Goal: Information Seeking & Learning: Learn about a topic

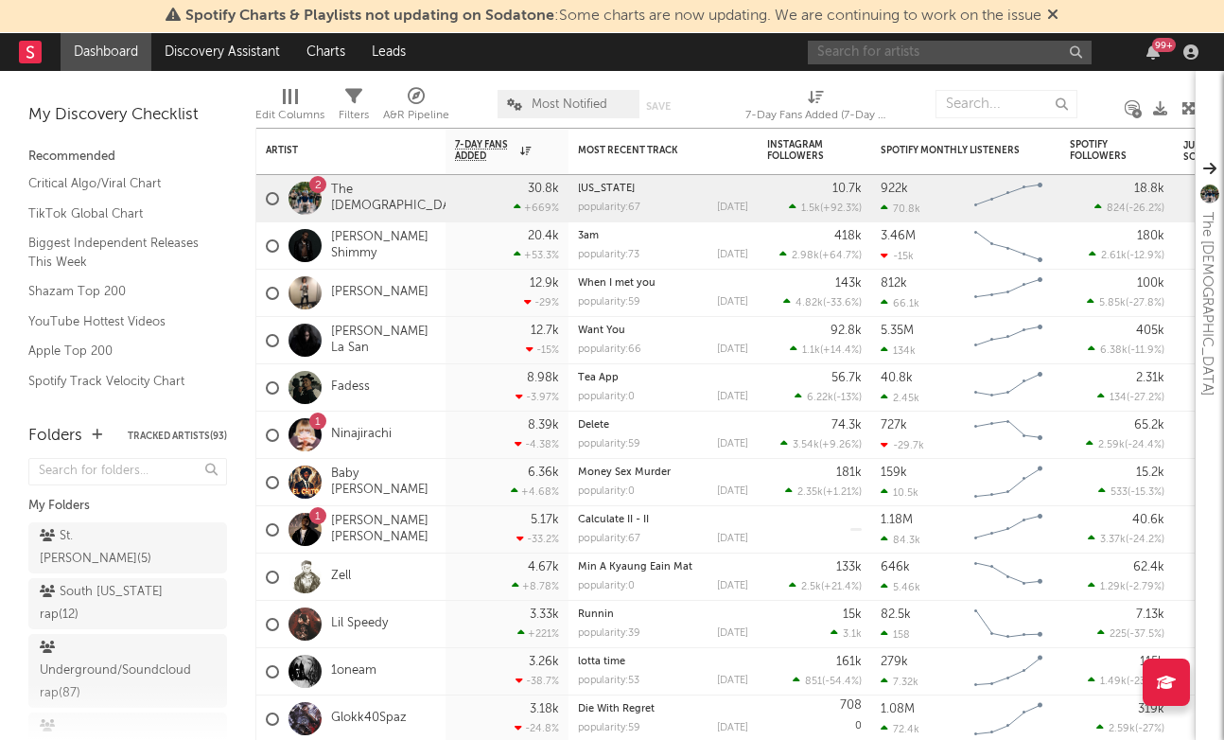
click at [902, 53] on input "text" at bounding box center [950, 53] width 284 height 24
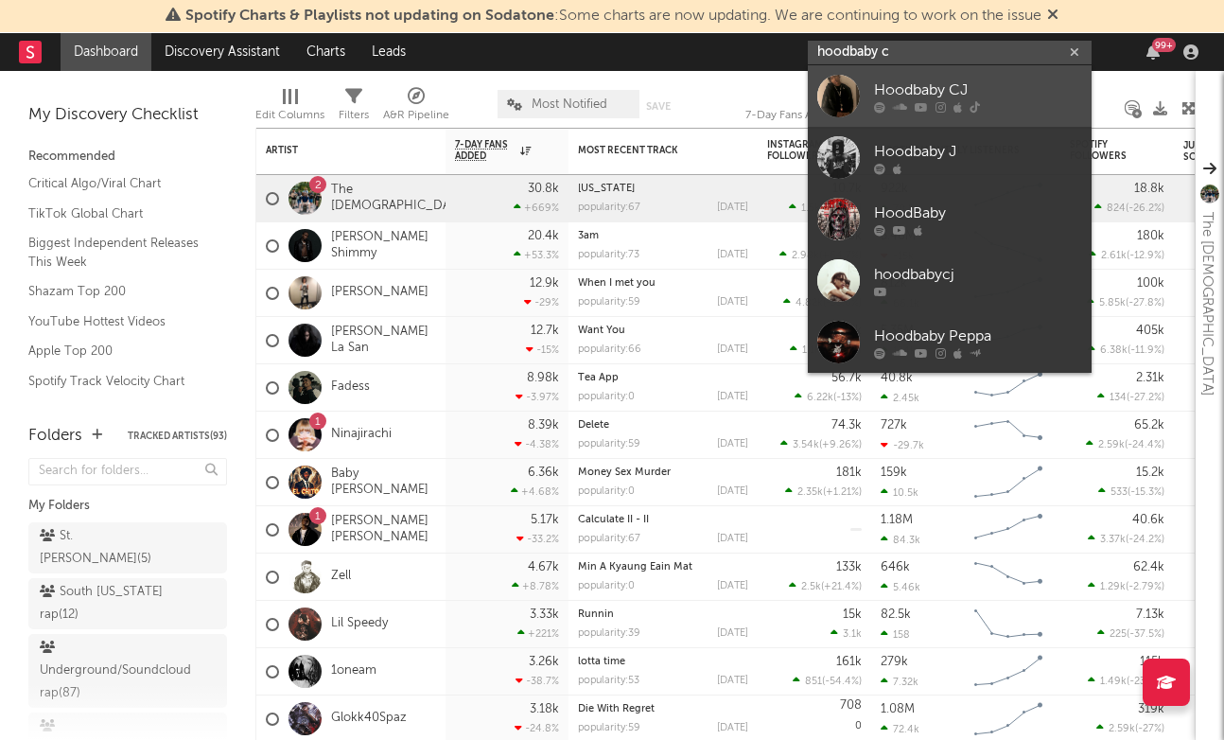
type input "hoodbaby c"
click at [1037, 75] on link "Hoodbaby CJ" at bounding box center [950, 95] width 284 height 61
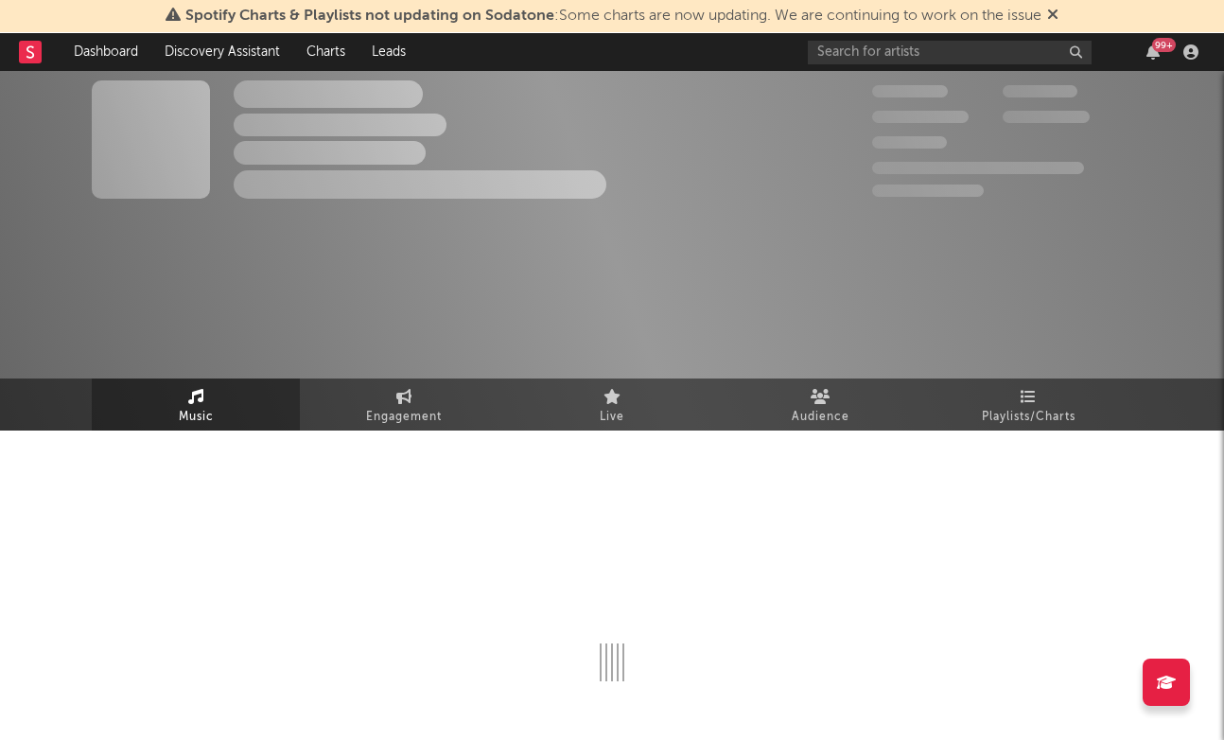
select select "1w"
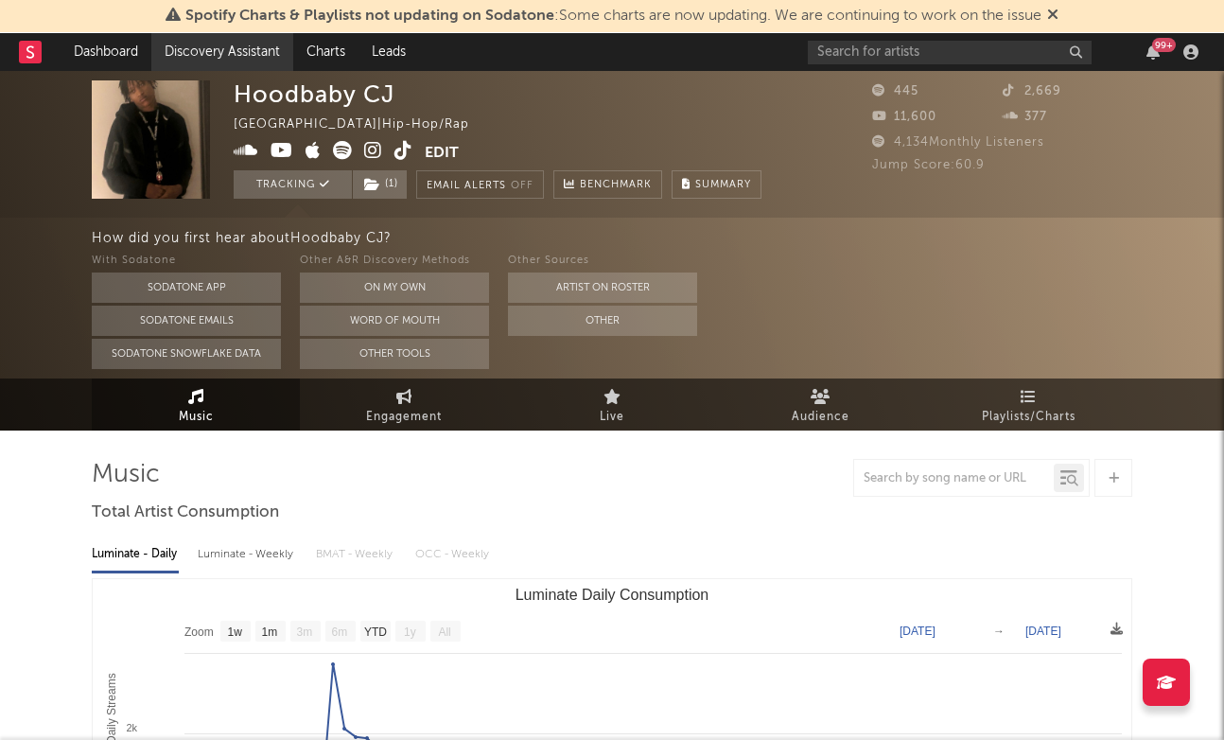
click at [265, 65] on link "Discovery Assistant" at bounding box center [222, 52] width 142 height 38
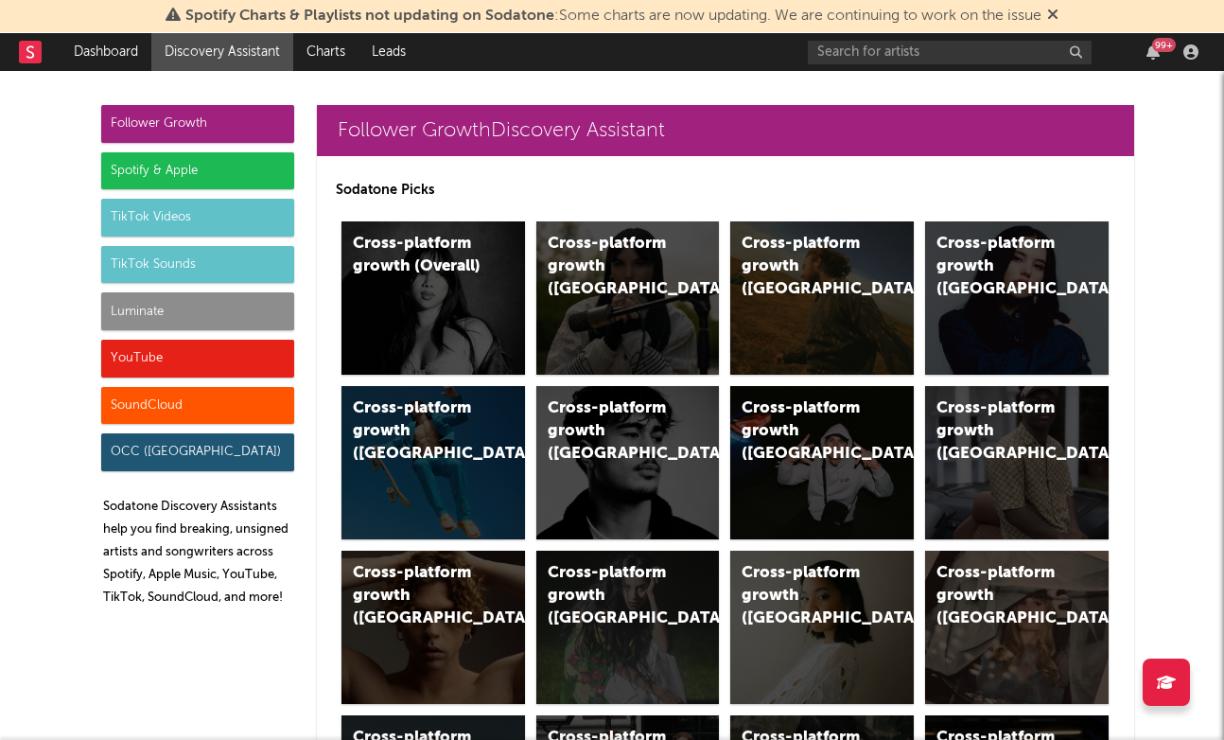
click at [157, 402] on div "SoundCloud" at bounding box center [197, 406] width 193 height 38
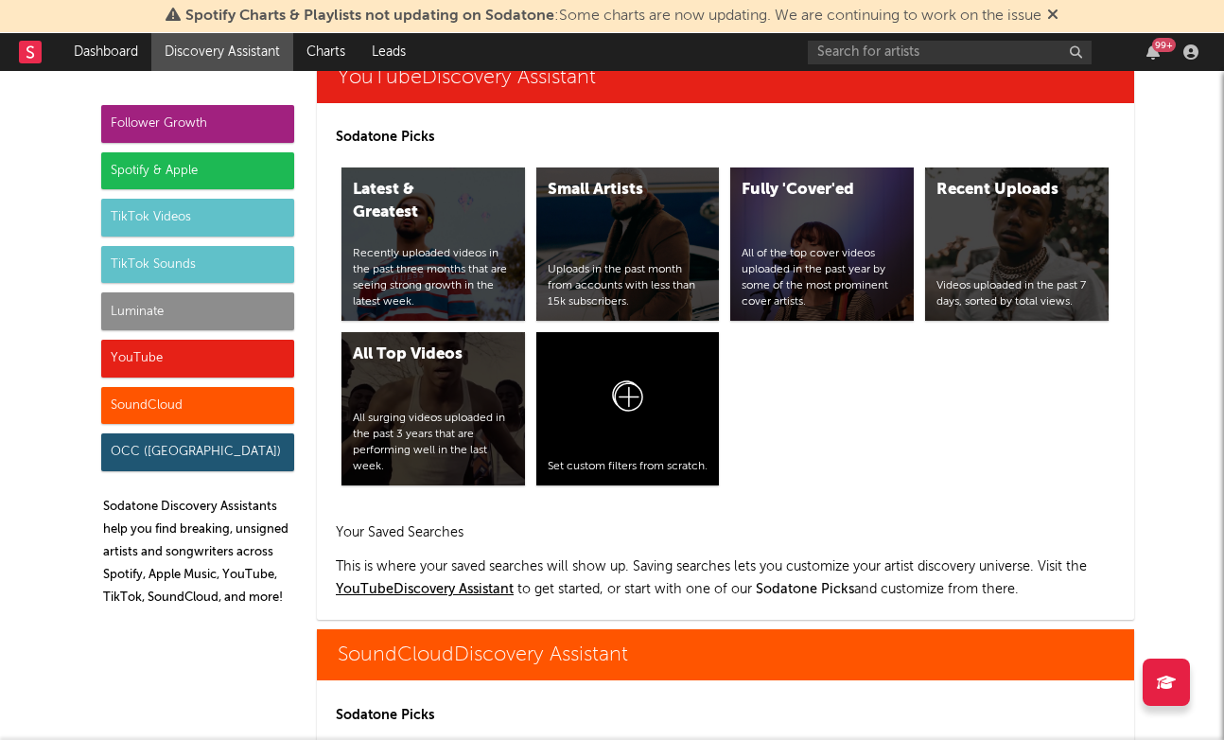
scroll to position [11216, 0]
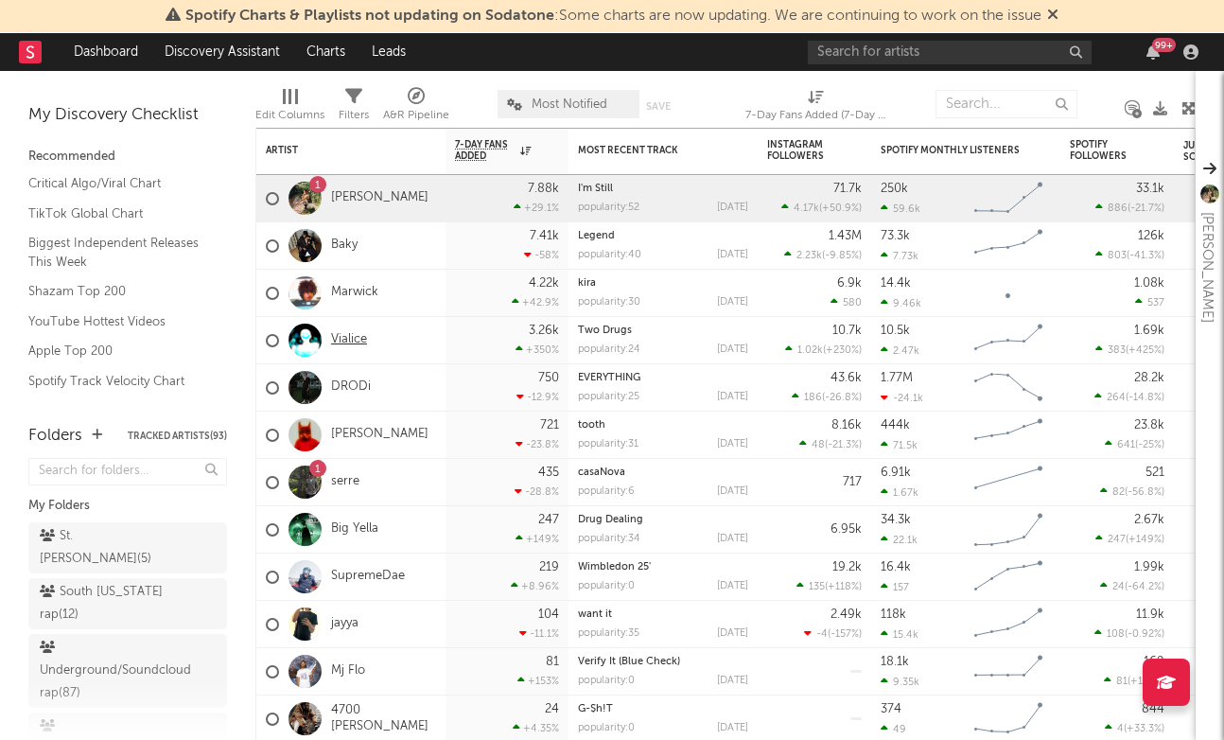
click at [345, 337] on link "Vialice" at bounding box center [349, 340] width 36 height 16
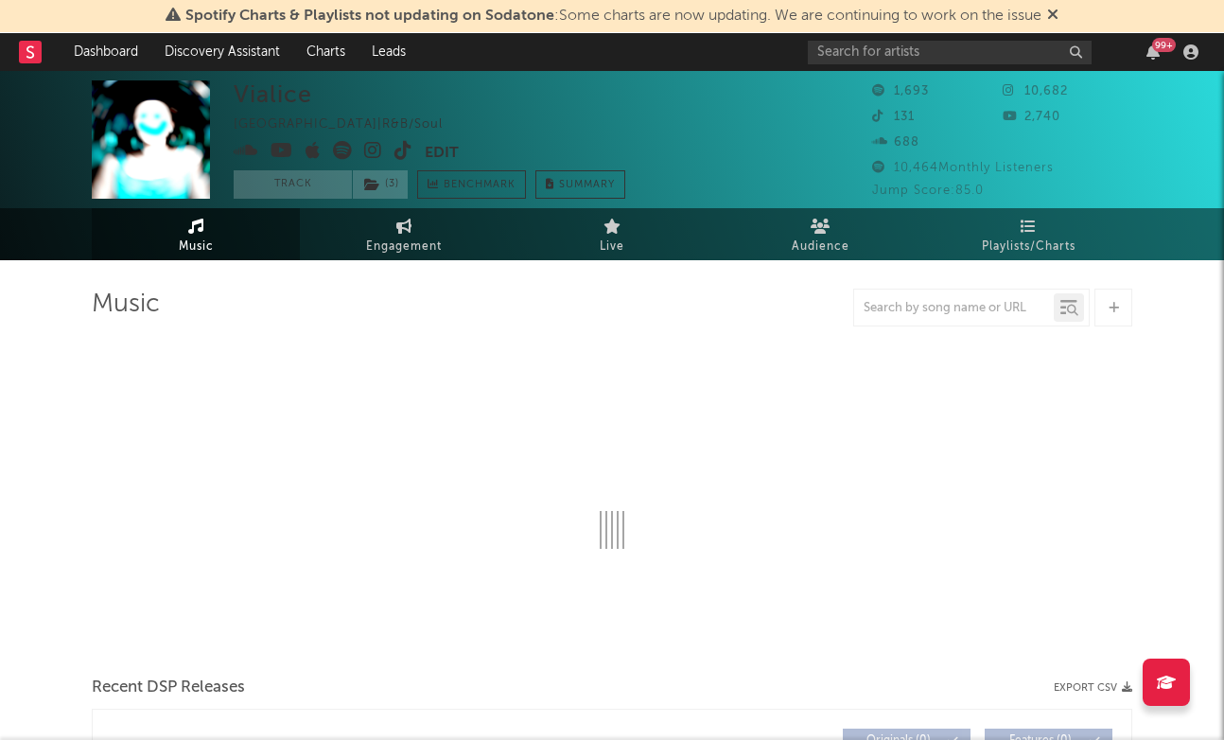
select select "1w"
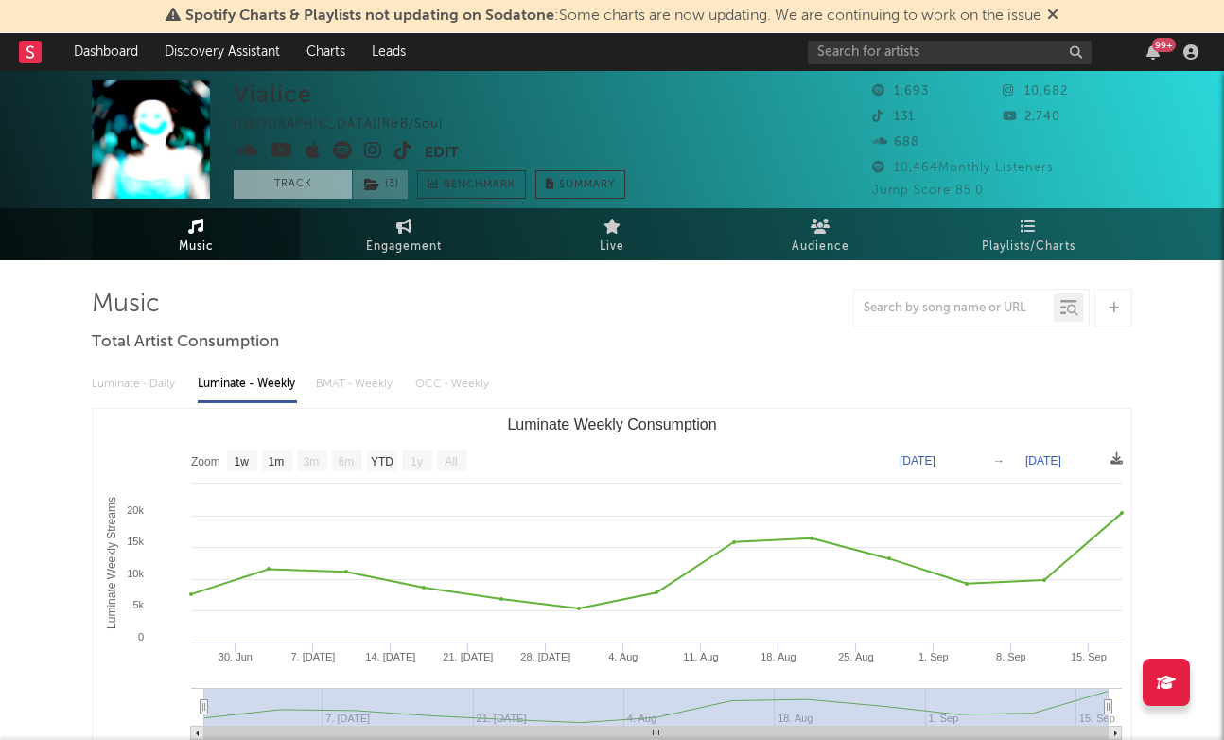
click at [301, 188] on button "Track" at bounding box center [293, 184] width 118 height 28
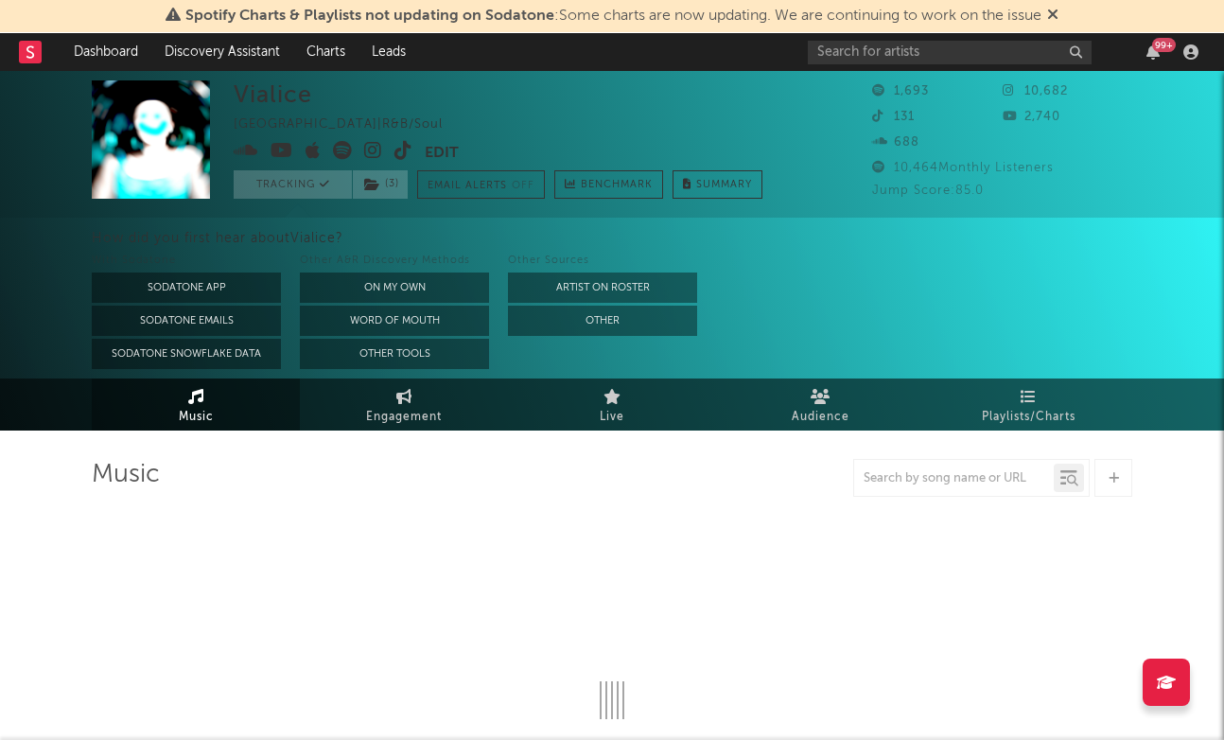
select select "1w"
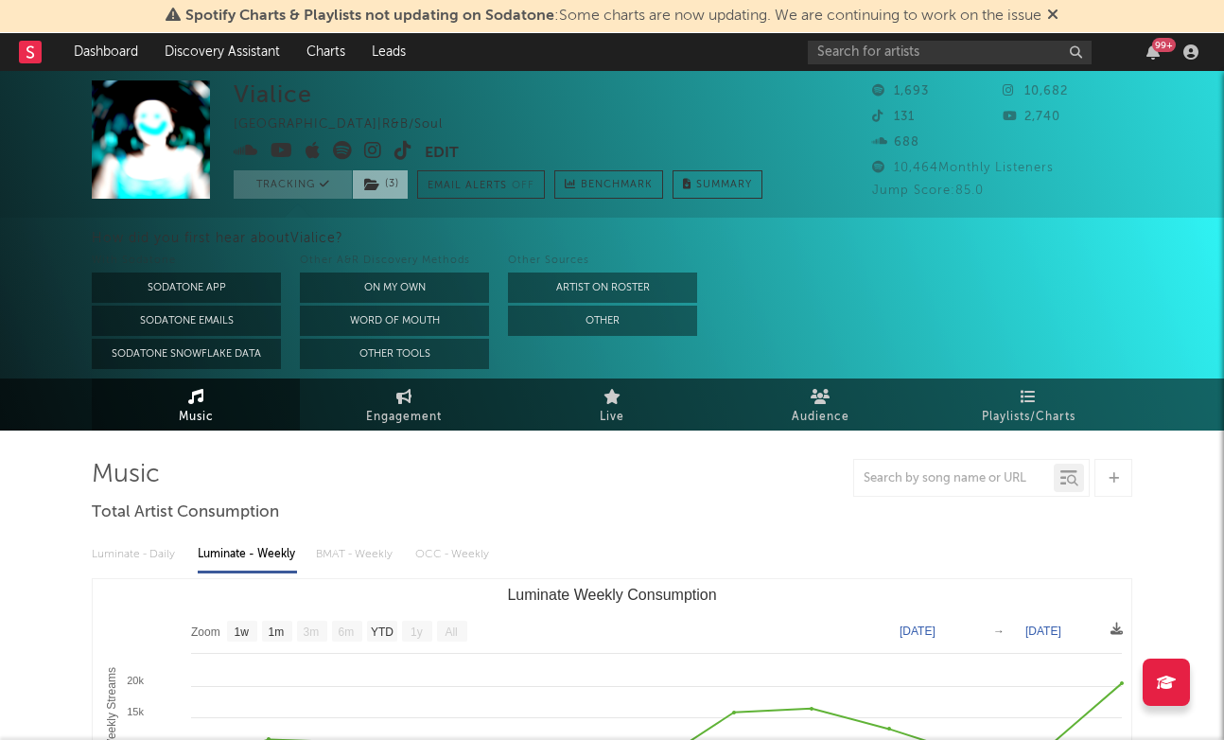
click at [380, 189] on span "( 3 )" at bounding box center [380, 184] width 57 height 28
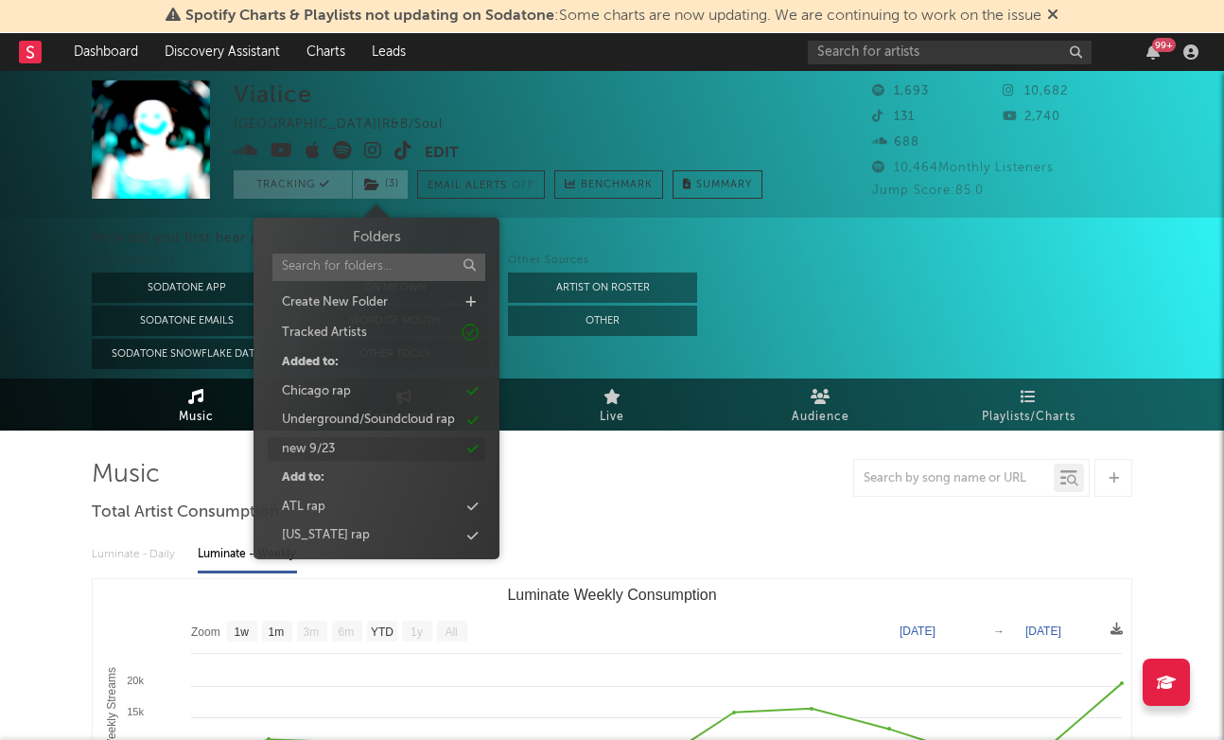
scroll to position [112, 0]
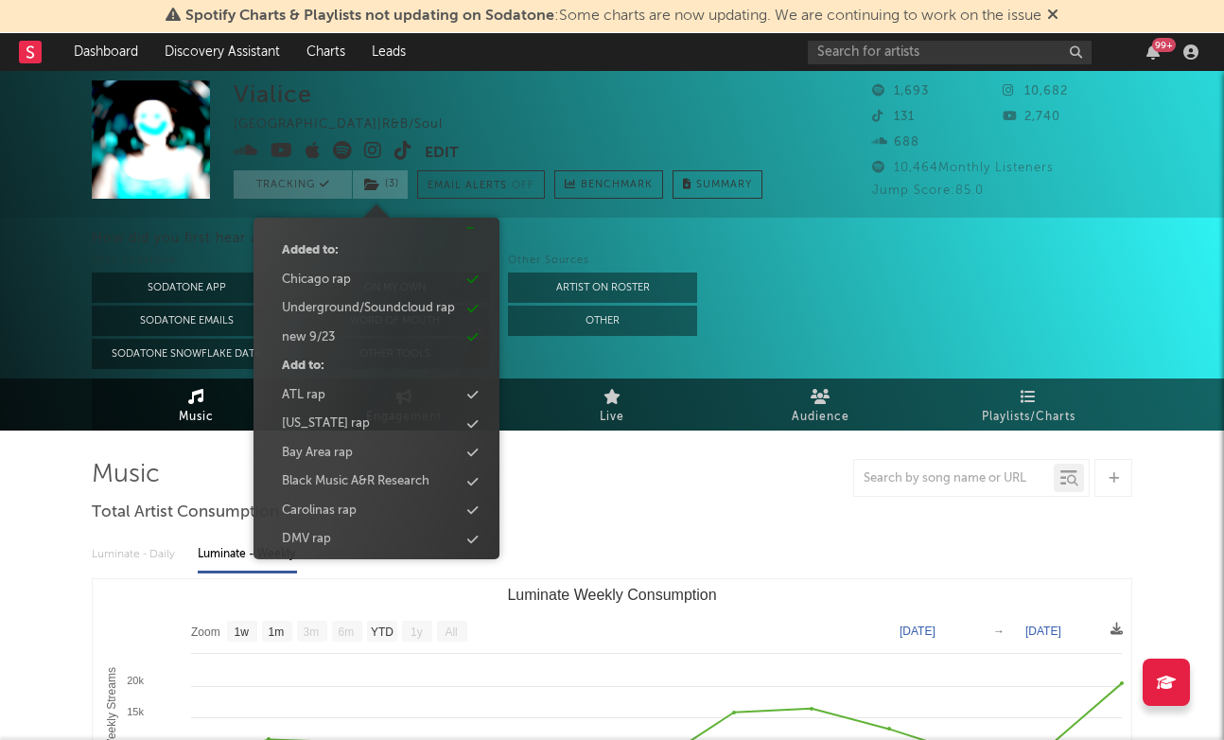
click at [732, 477] on div at bounding box center [612, 478] width 1041 height 38
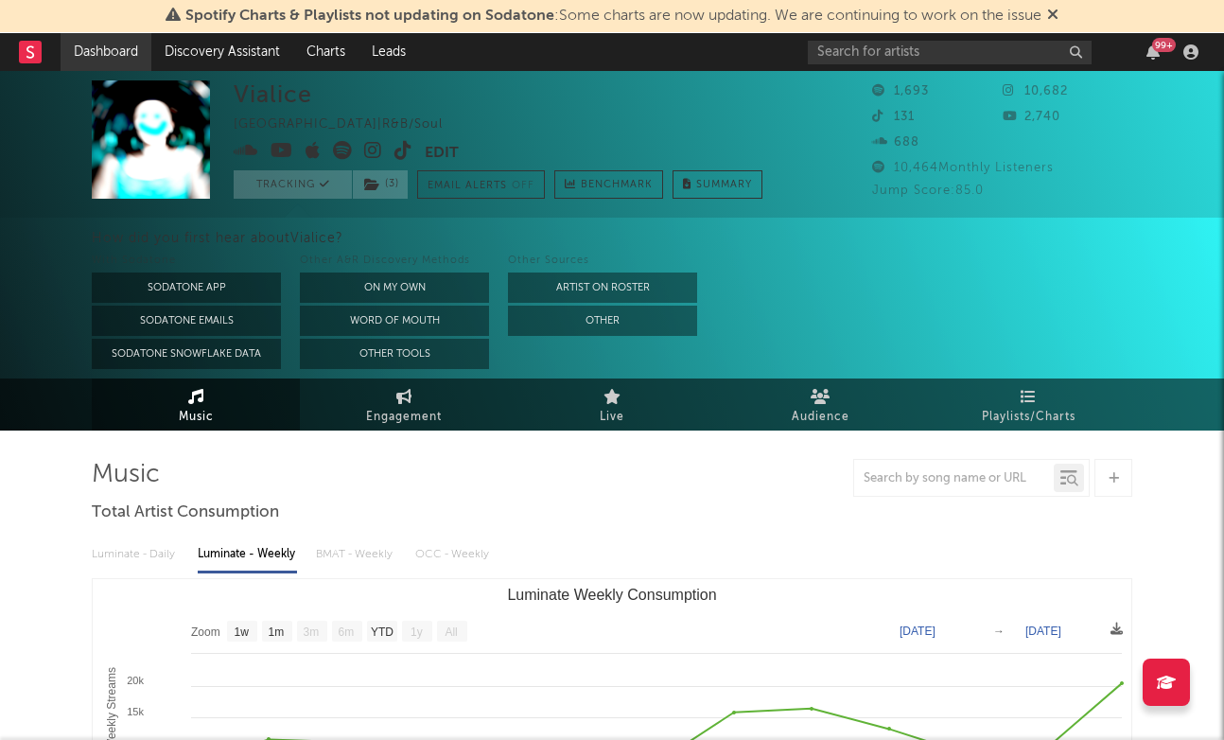
click at [145, 38] on link "Dashboard" at bounding box center [106, 52] width 91 height 38
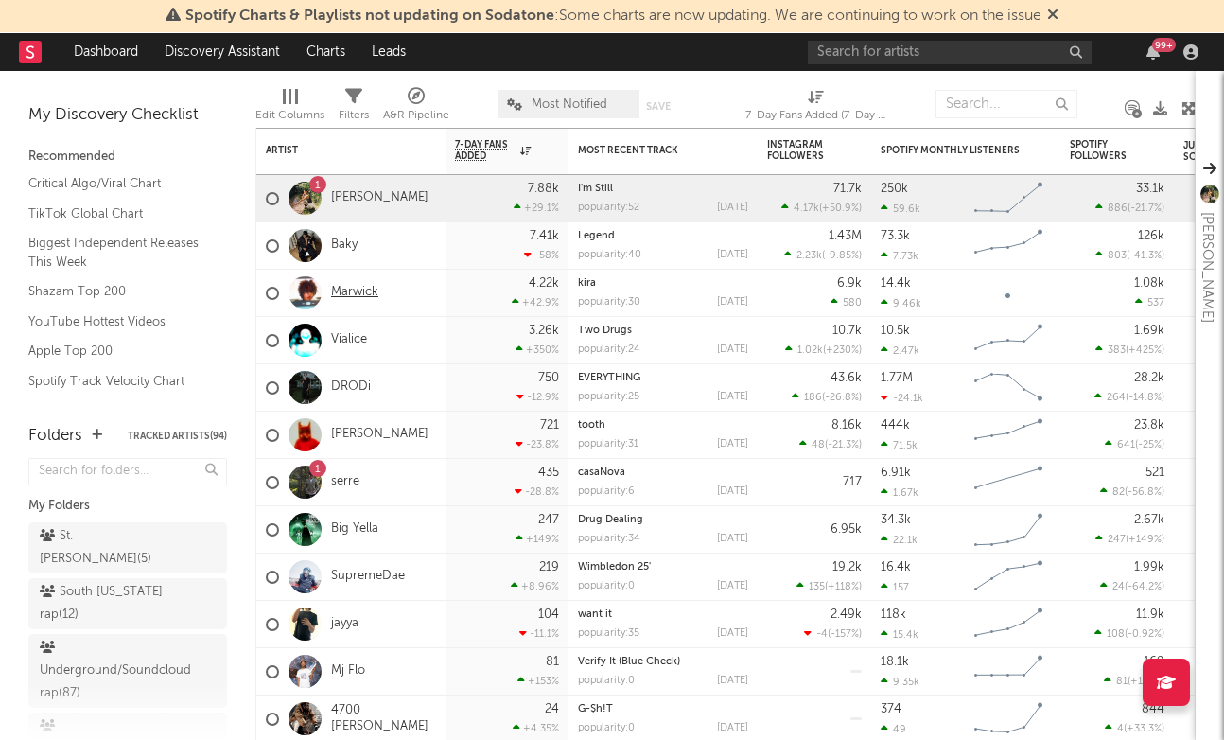
click at [354, 286] on link "Marwick" at bounding box center [354, 293] width 47 height 16
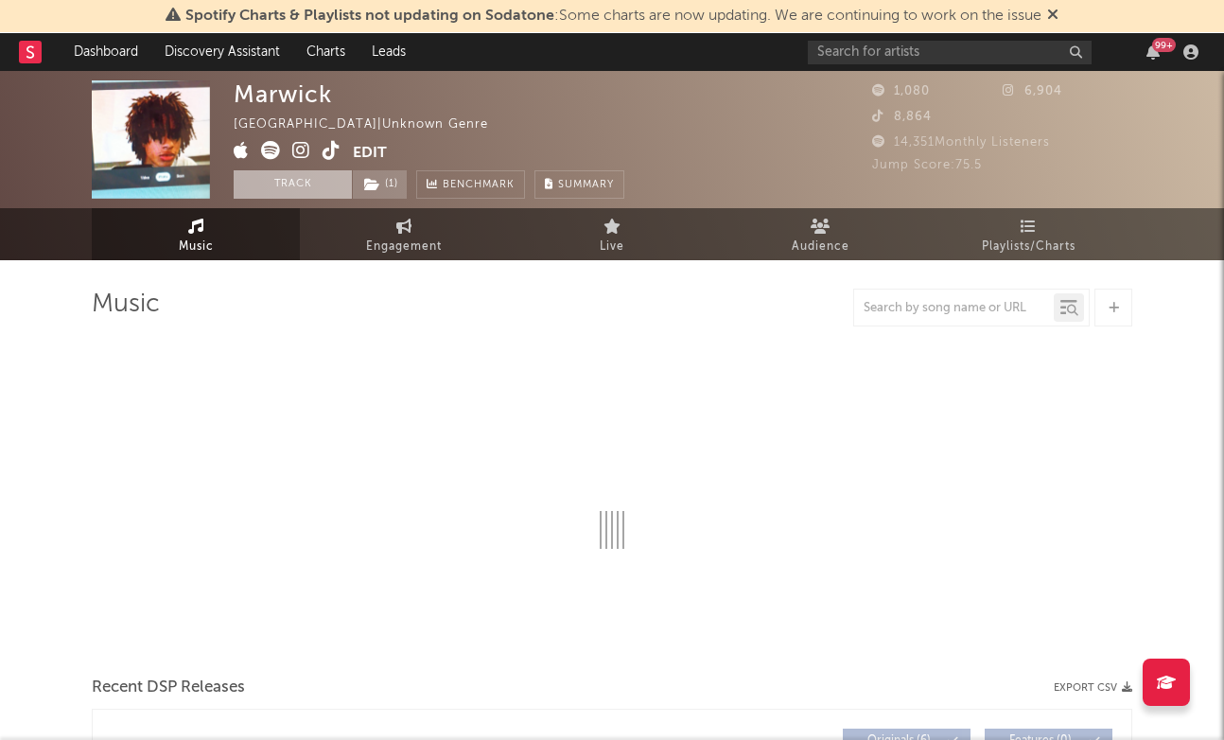
click at [297, 184] on button "Track" at bounding box center [293, 184] width 118 height 28
click at [395, 180] on span "( 1 )" at bounding box center [380, 184] width 56 height 28
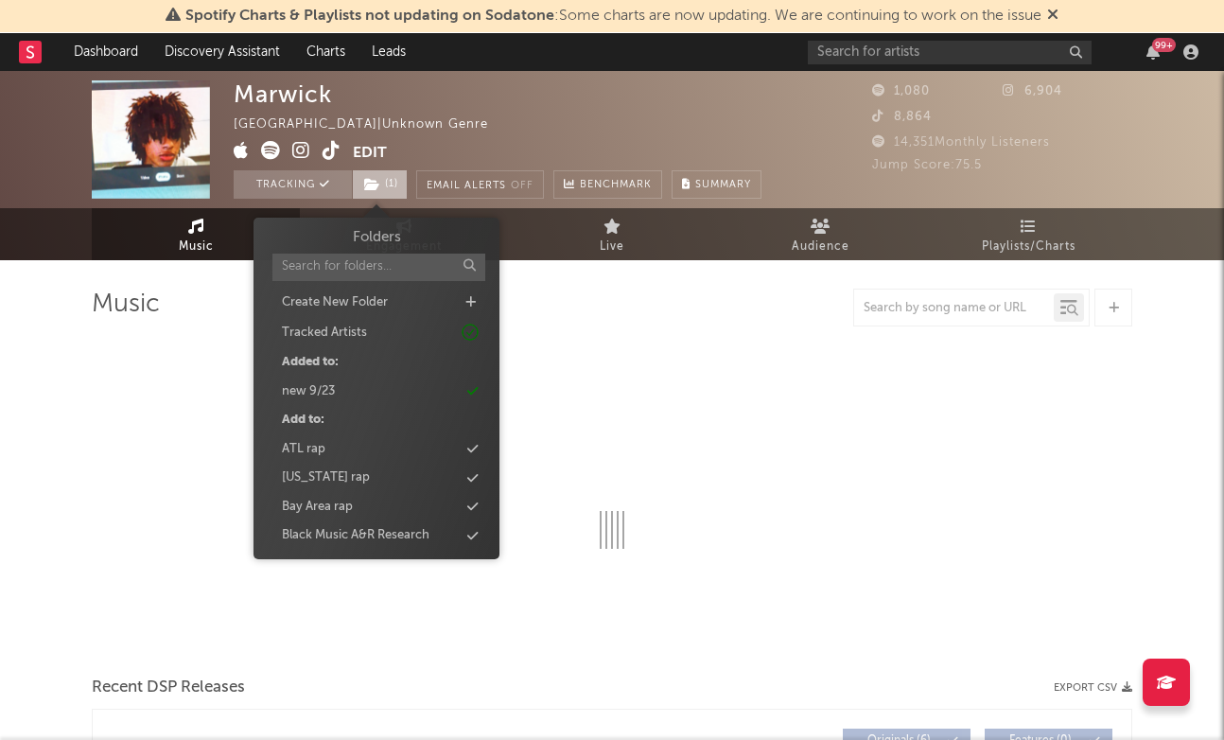
select select "1w"
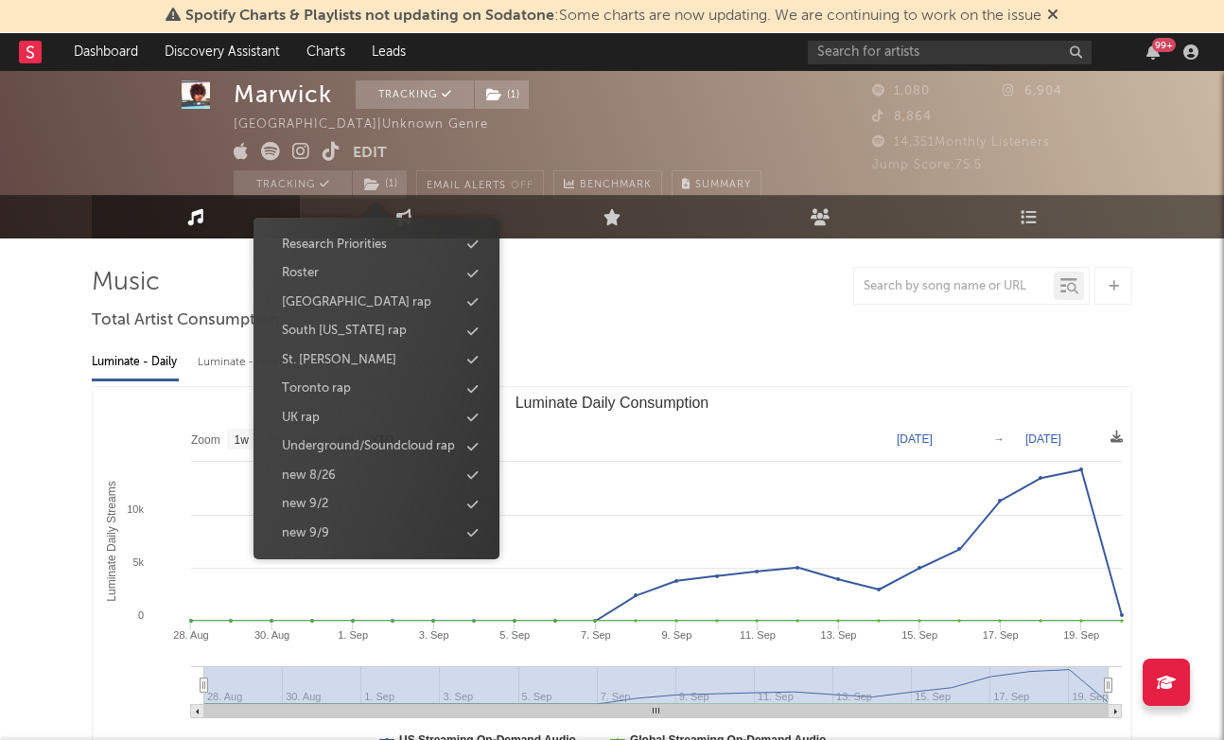
scroll to position [23, 0]
click at [381, 442] on div "Underground/Soundcloud rap" at bounding box center [368, 446] width 173 height 19
click at [409, 453] on div "Underground/Soundcloud rap" at bounding box center [368, 446] width 173 height 19
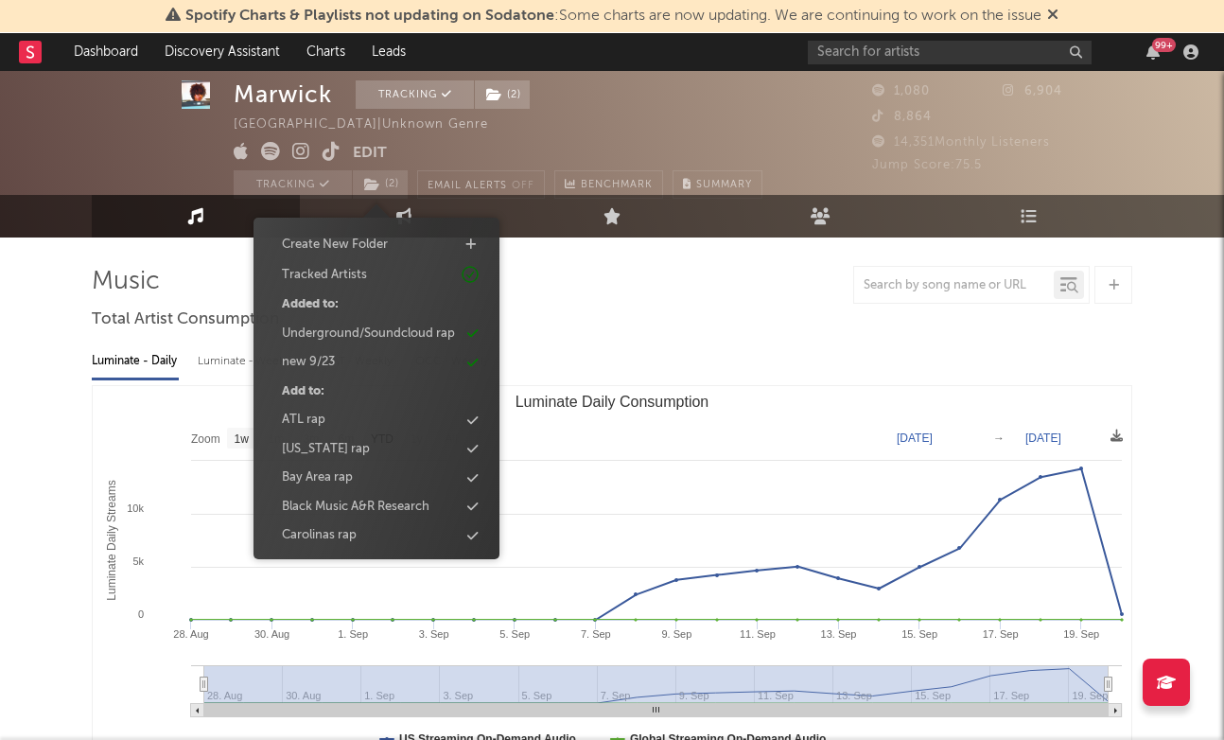
scroll to position [36, 0]
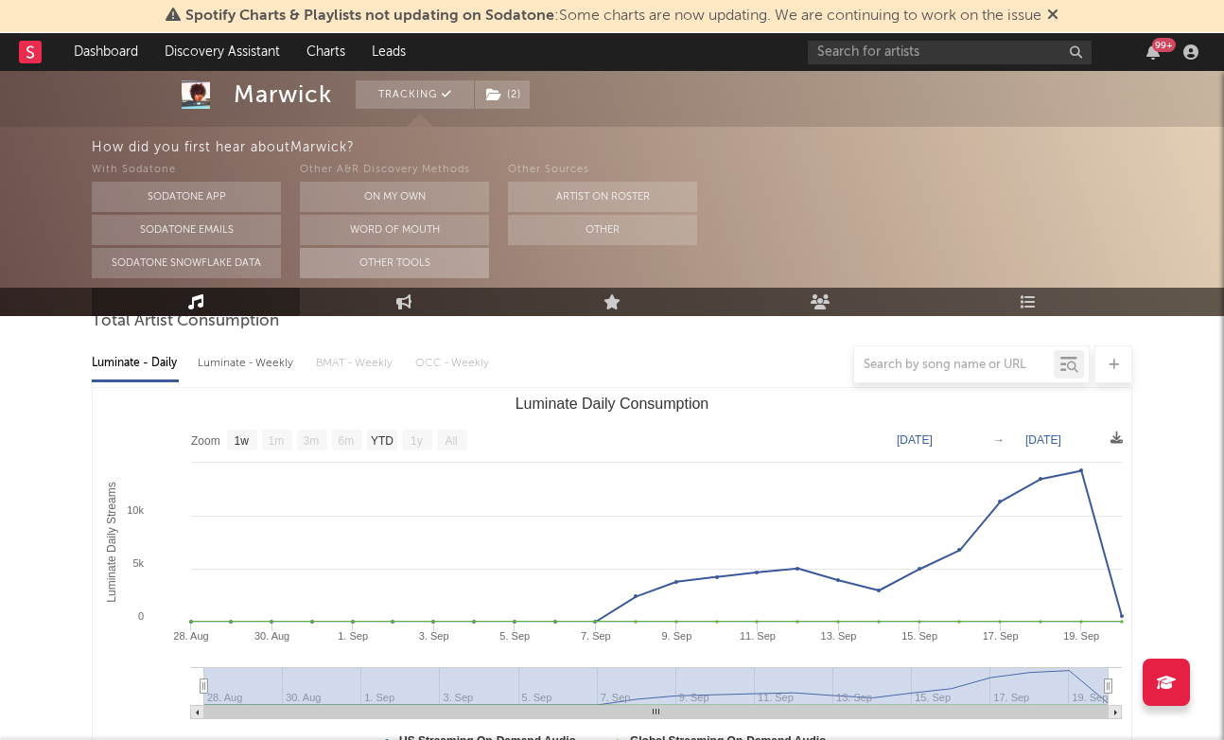
scroll to position [193, 0]
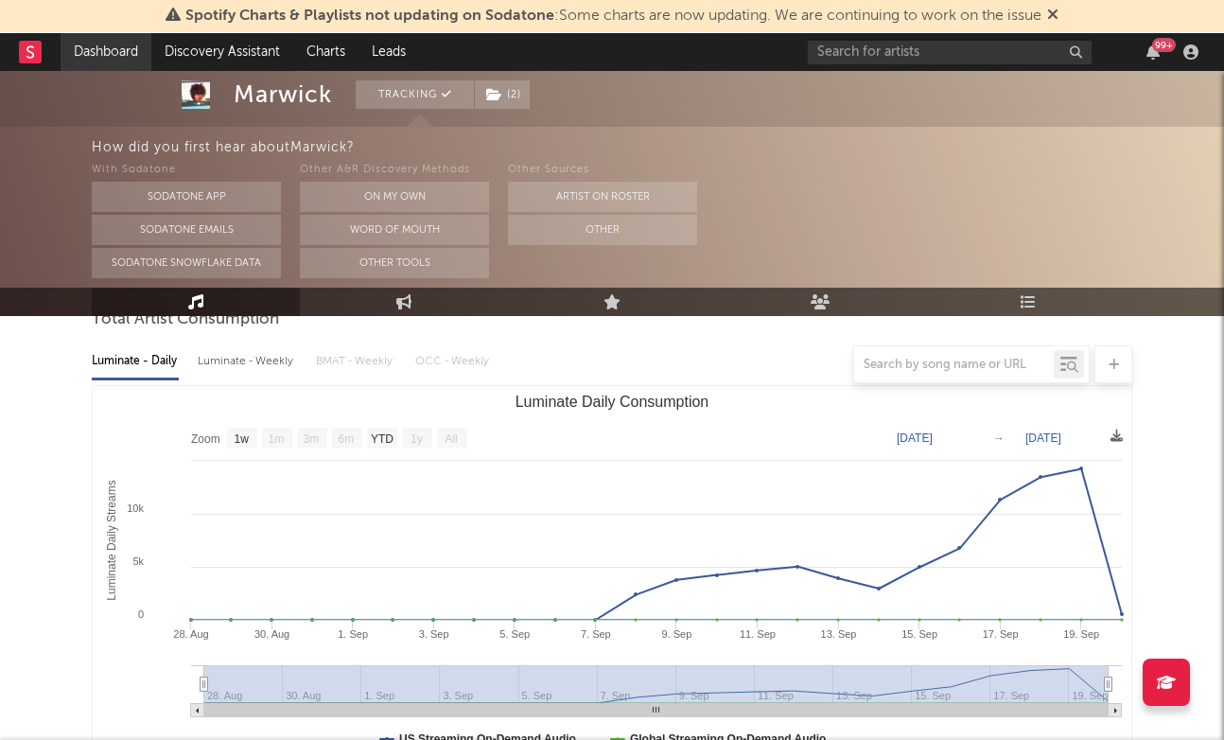
click at [92, 48] on link "Dashboard" at bounding box center [106, 52] width 91 height 38
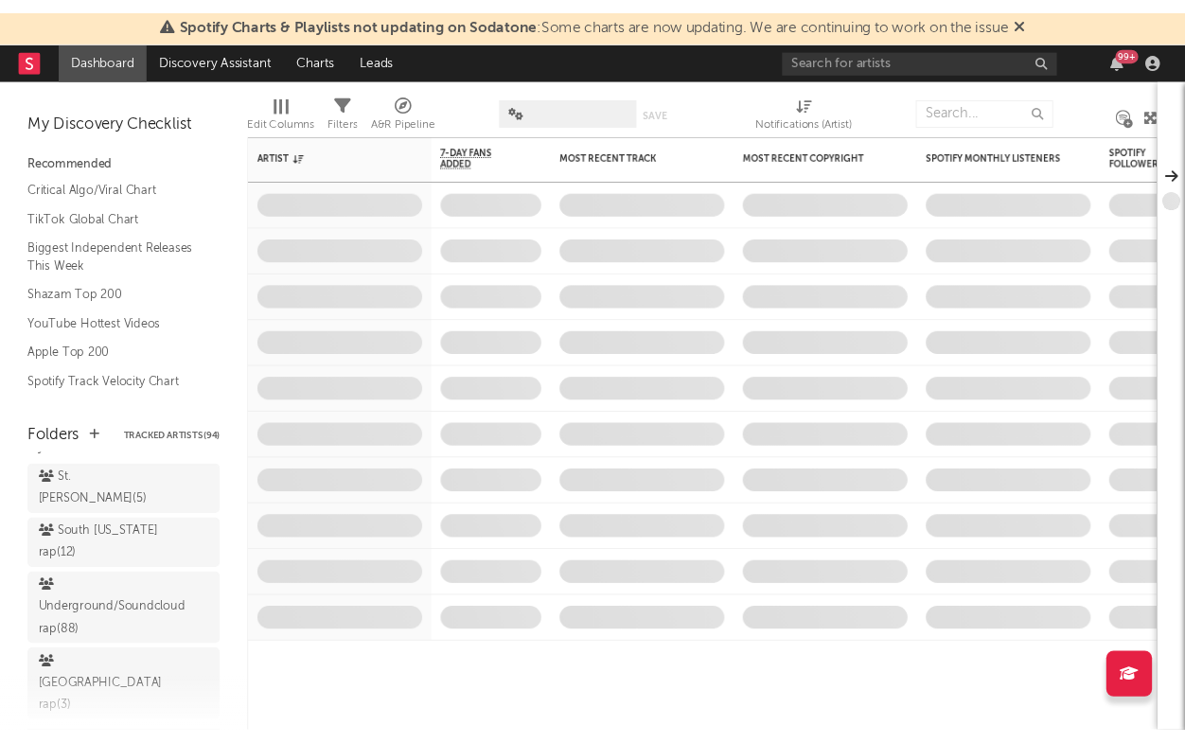
scroll to position [69, 0]
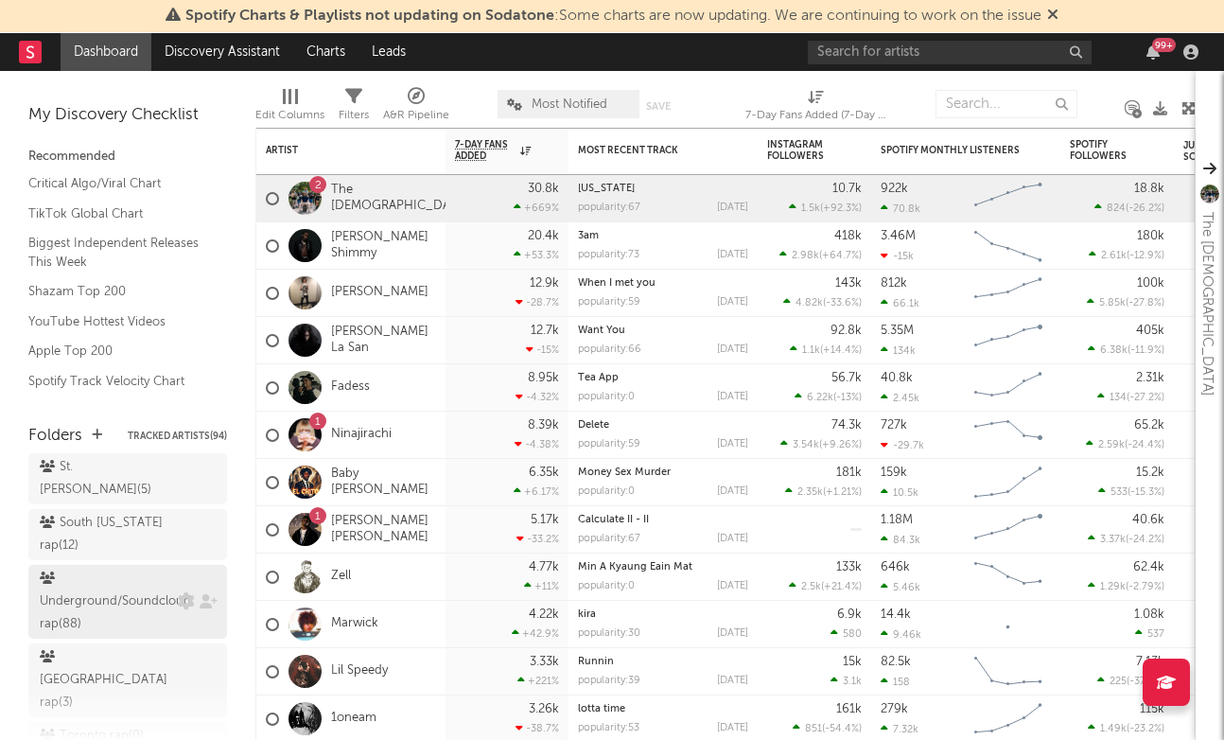
click at [125, 598] on div "Underground/Soundcloud rap ( 88 )" at bounding box center [115, 602] width 151 height 68
